Goal: Navigation & Orientation: Find specific page/section

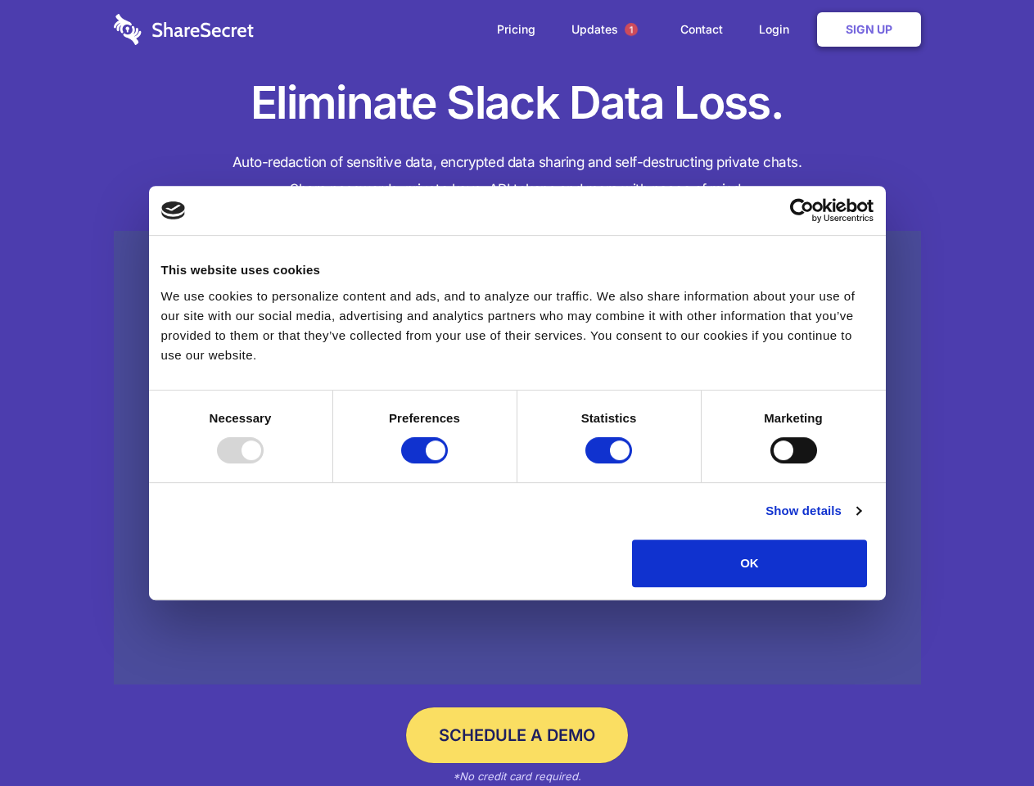
click at [264, 463] on div at bounding box center [240, 450] width 47 height 26
click at [448, 463] on input "Preferences" at bounding box center [424, 450] width 47 height 26
checkbox input "false"
click at [611, 463] on input "Statistics" at bounding box center [608, 450] width 47 height 26
checkbox input "false"
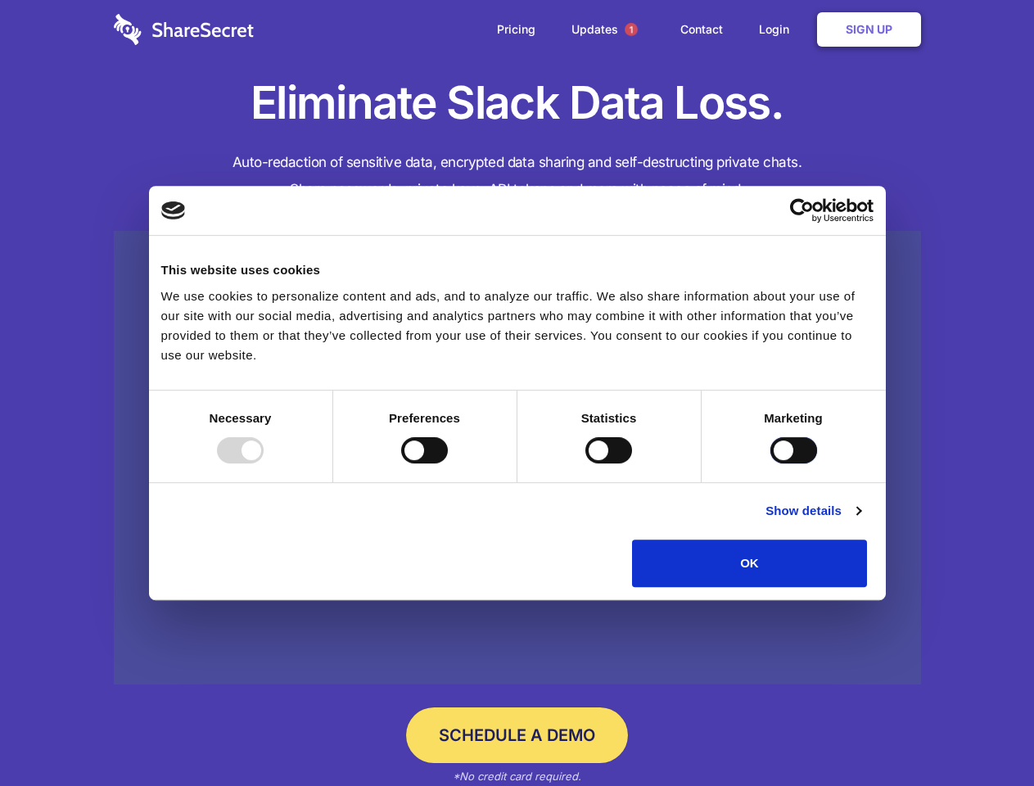
click at [770, 463] on input "Marketing" at bounding box center [793, 450] width 47 height 26
checkbox input "true"
click at [861, 521] on link "Show details" at bounding box center [813, 511] width 95 height 20
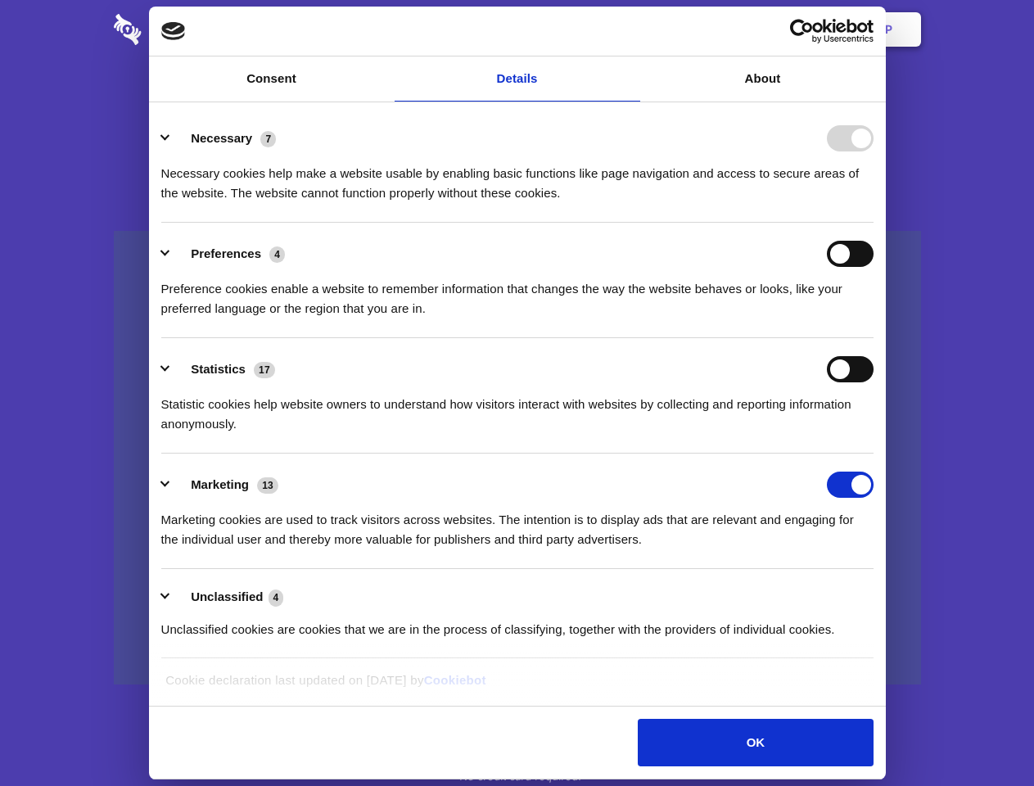
click at [874, 223] on li "Necessary 7 Necessary cookies help make a website usable by enabling basic func…" at bounding box center [517, 164] width 712 height 115
click at [630, 29] on span "1" at bounding box center [631, 29] width 13 height 13
